Goal: Information Seeking & Learning: Learn about a topic

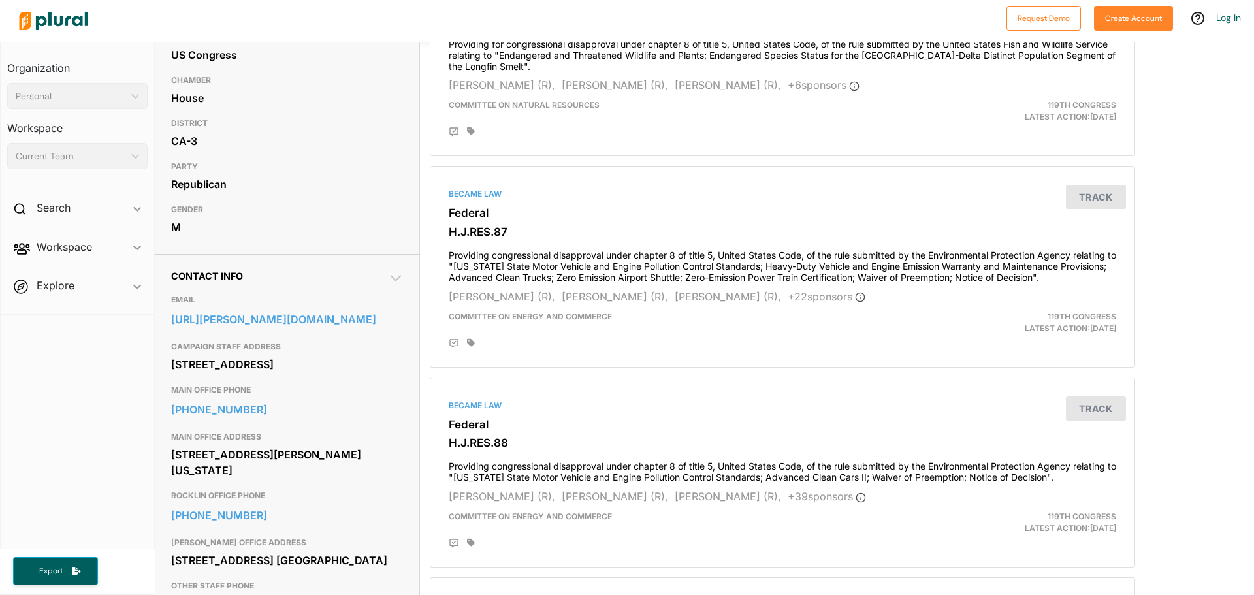
scroll to position [261, 0]
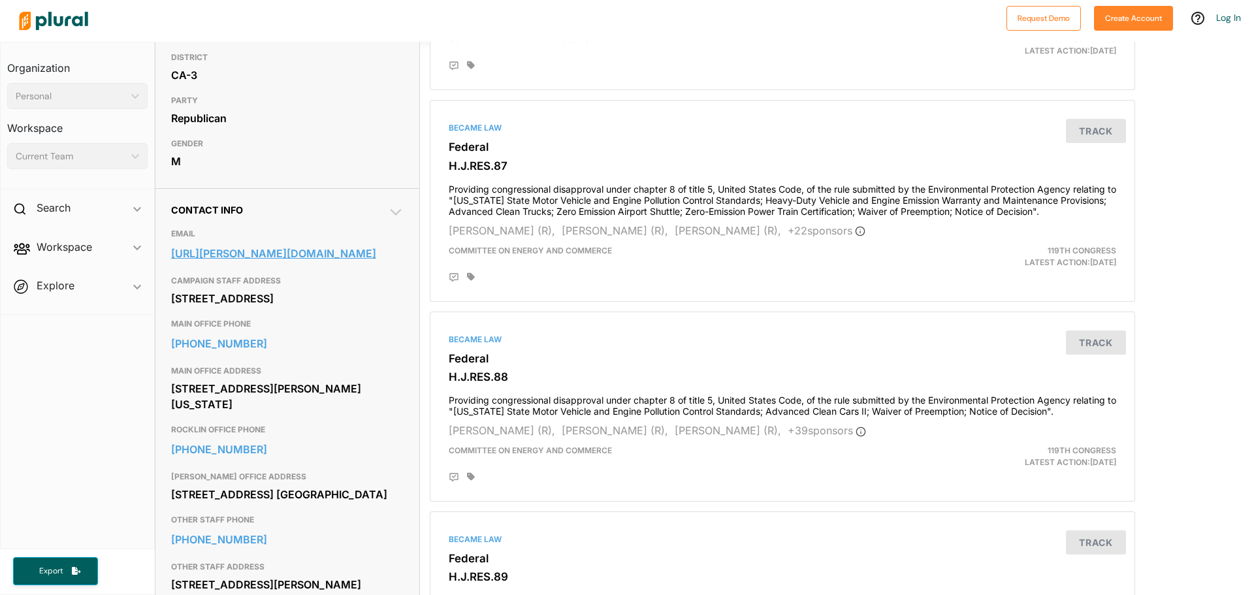
click at [243, 259] on link "[URL][PERSON_NAME][DOMAIN_NAME]" at bounding box center [287, 254] width 233 height 20
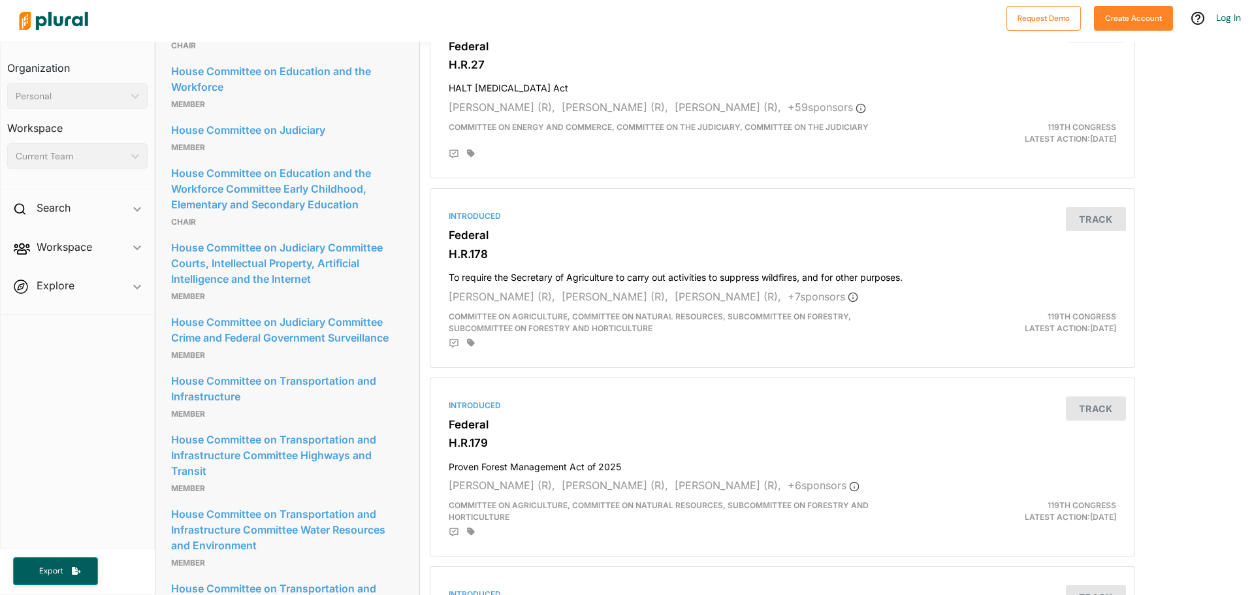
scroll to position [1307, 0]
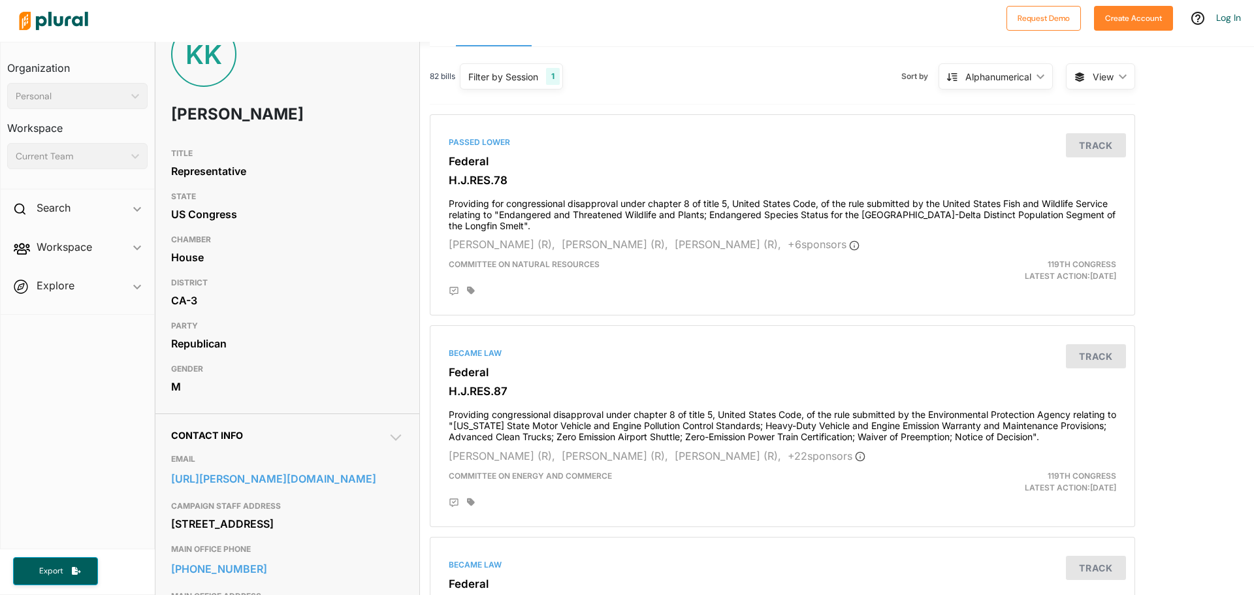
scroll to position [65, 0]
